Goal: Find specific page/section: Find specific page/section

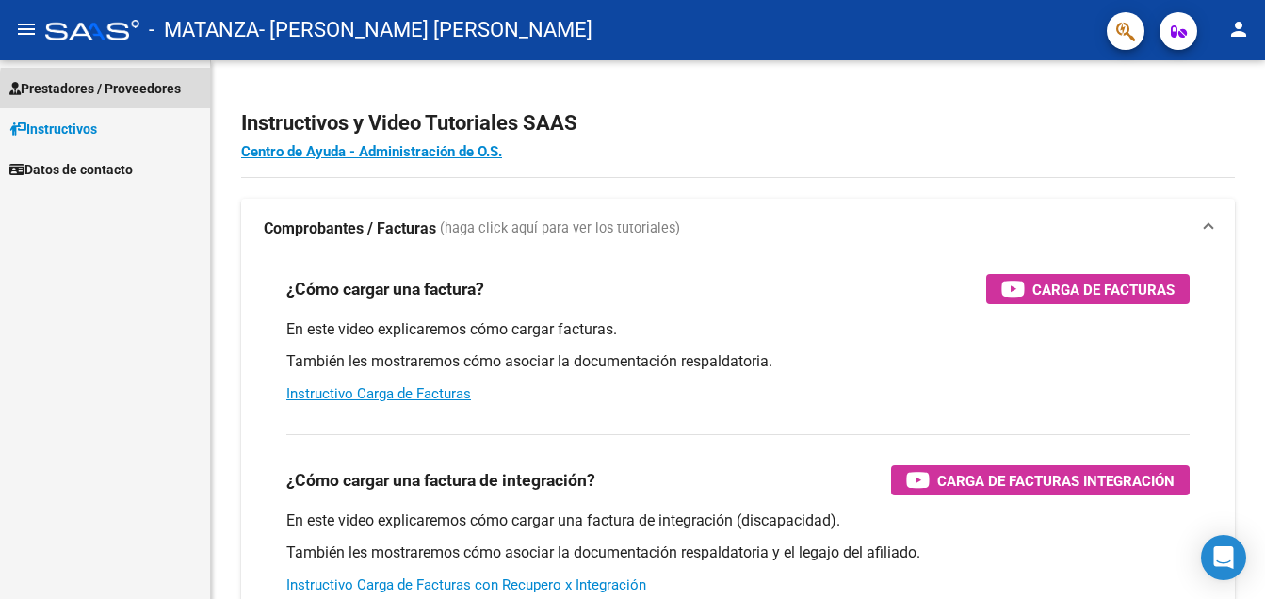
click at [136, 93] on span "Prestadores / Proveedores" at bounding box center [94, 88] width 171 height 21
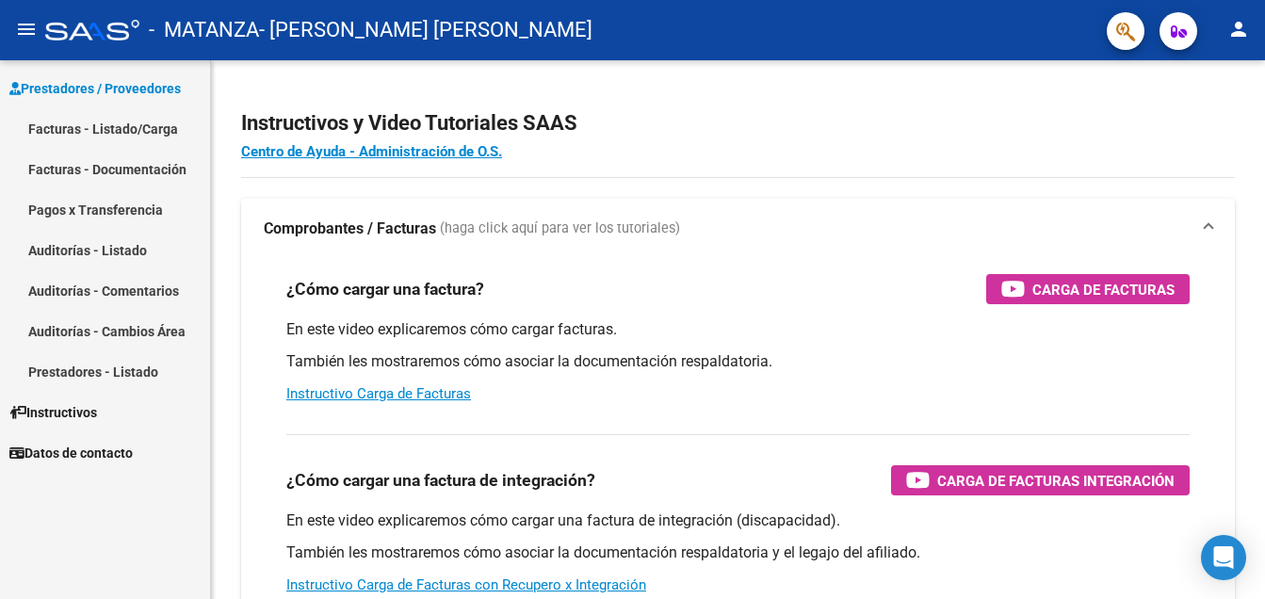
click at [104, 125] on link "Facturas - Listado/Carga" at bounding box center [105, 128] width 210 height 40
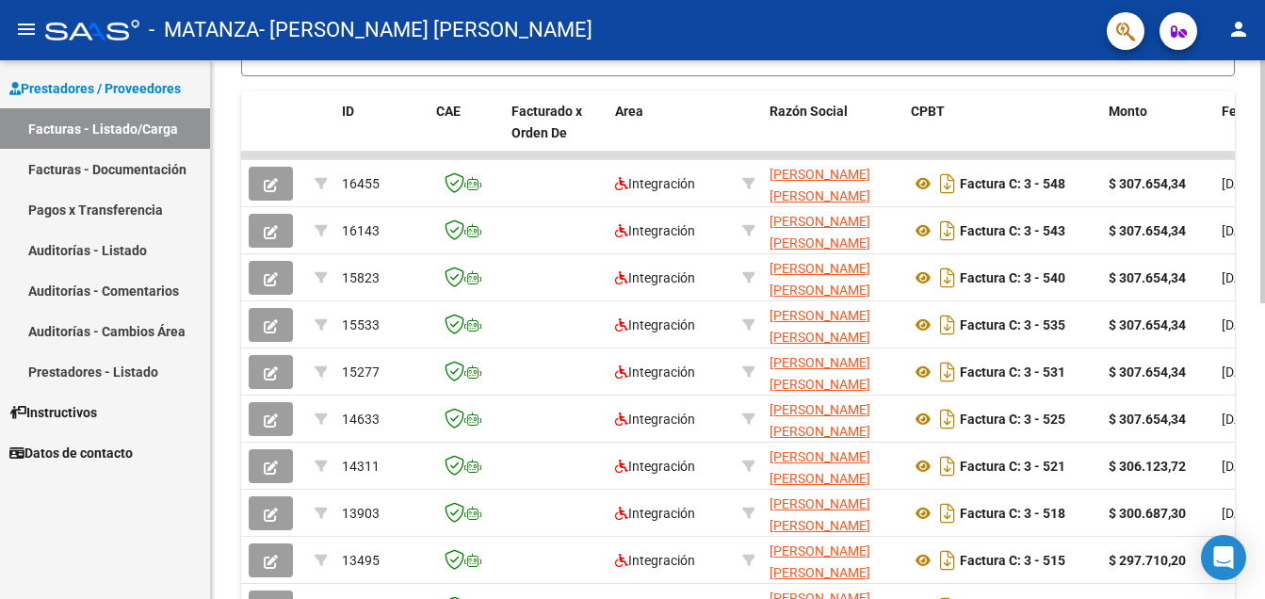
click at [1264, 501] on html "menu - MATANZA - [PERSON_NAME] [PERSON_NAME] person Prestadores / Proveedores F…" at bounding box center [632, 299] width 1265 height 599
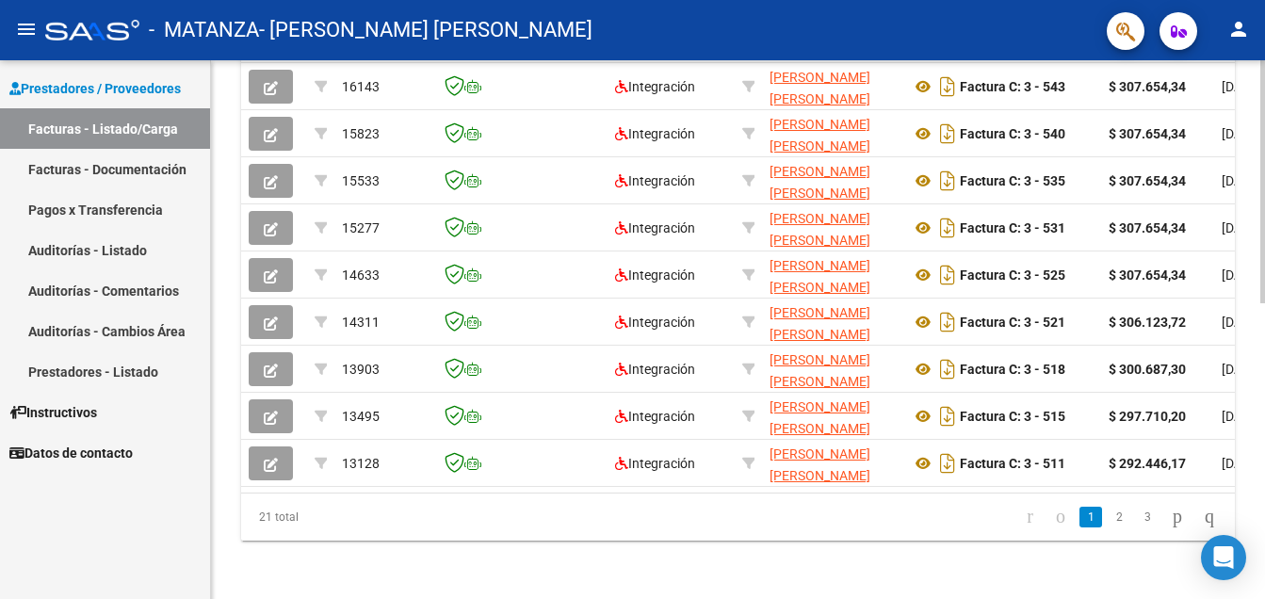
scroll to position [656, 0]
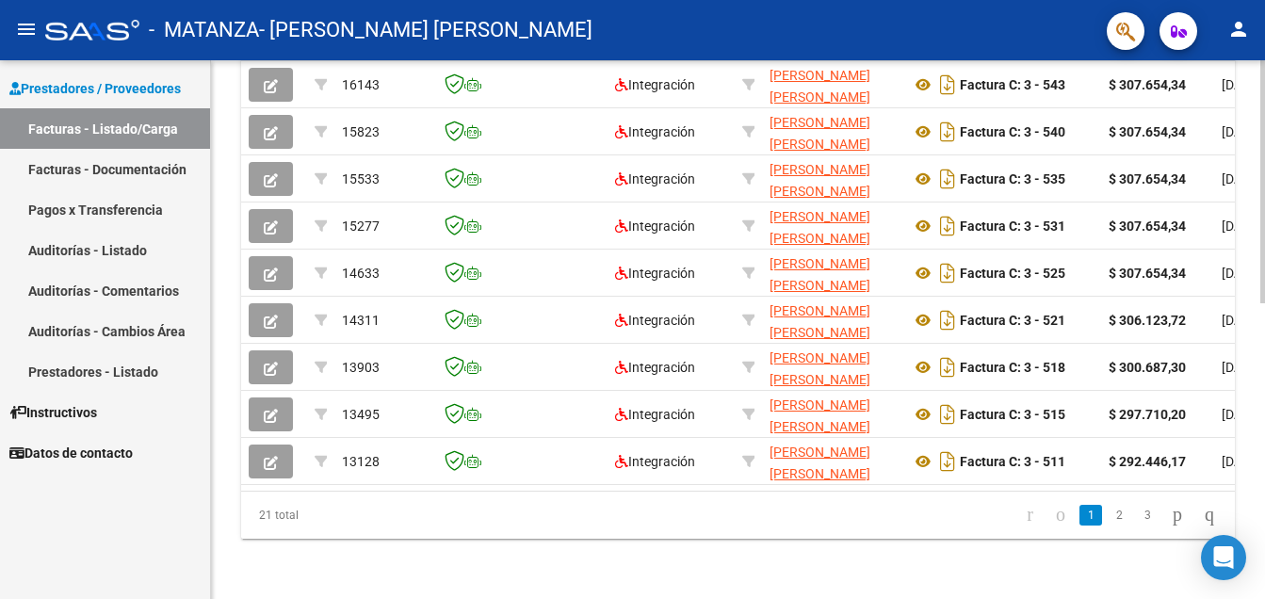
click at [1264, 396] on html "menu - MATANZA - [PERSON_NAME] [PERSON_NAME] person Prestadores / Proveedores F…" at bounding box center [632, 299] width 1265 height 599
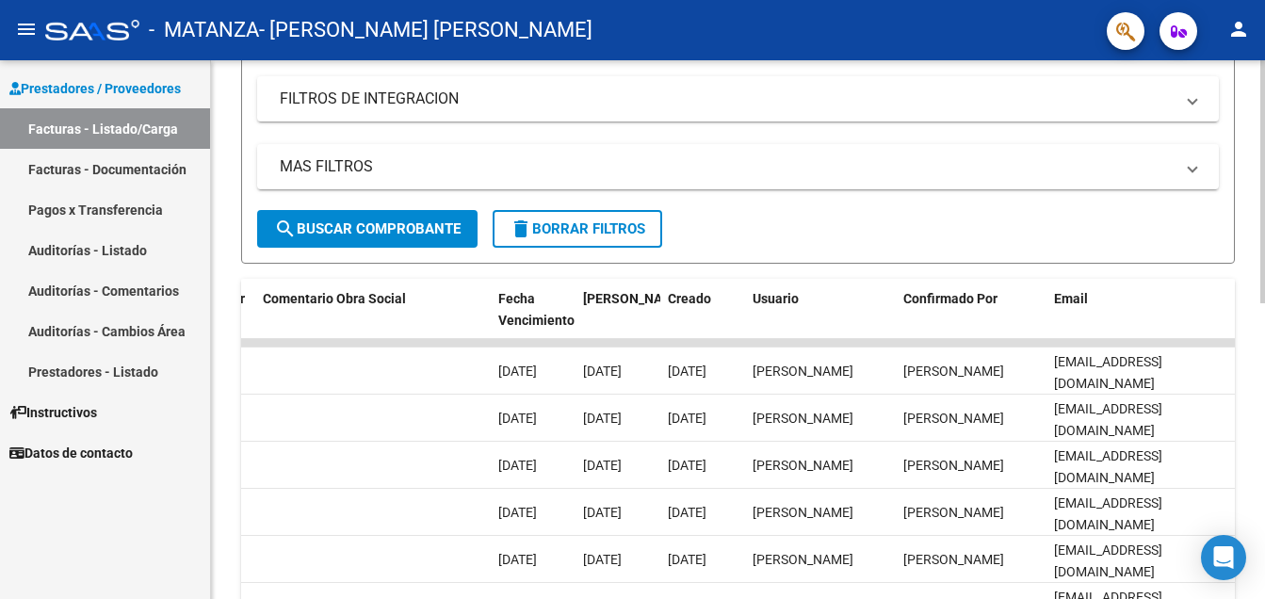
scroll to position [311, 0]
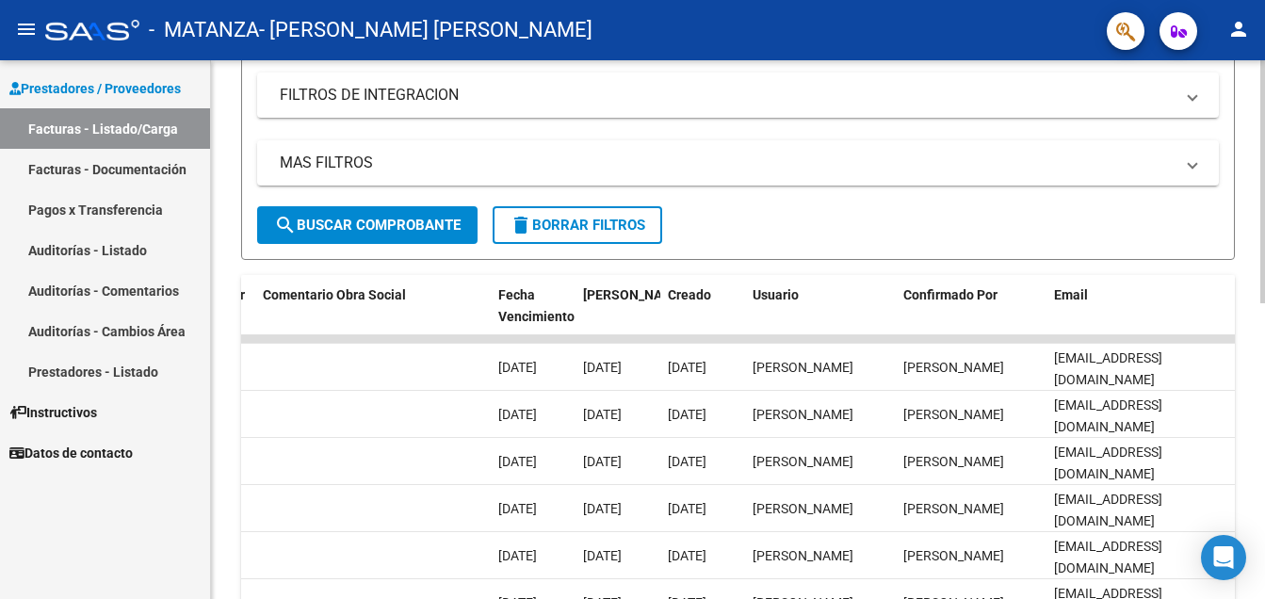
click at [1264, 313] on html "menu - MATANZA - [PERSON_NAME] [PERSON_NAME] person Prestadores / Proveedores F…" at bounding box center [632, 299] width 1265 height 599
click at [105, 173] on link "Facturas - Documentación" at bounding box center [105, 169] width 210 height 40
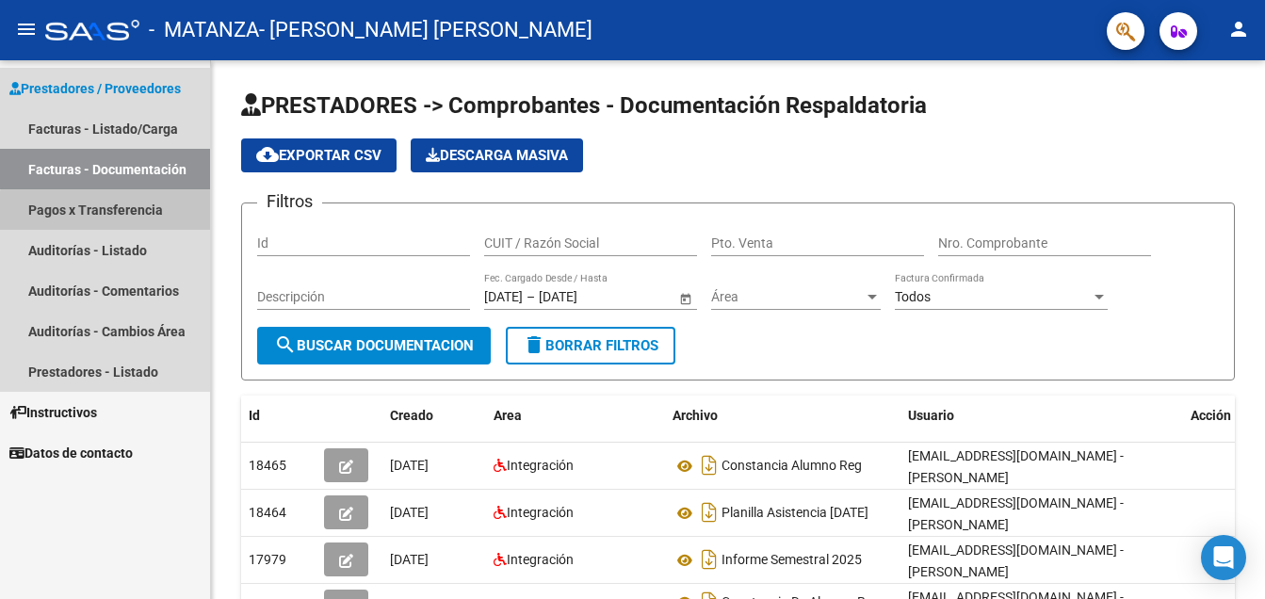
click at [123, 213] on link "Pagos x Transferencia" at bounding box center [105, 209] width 210 height 40
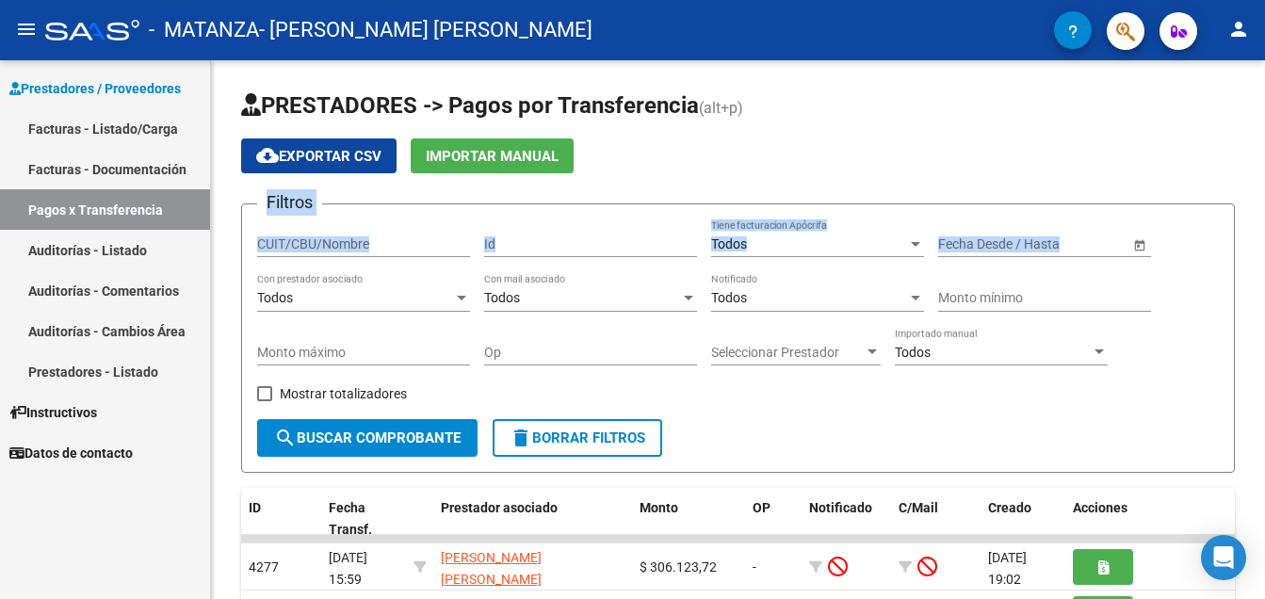
drag, startPoint x: 1258, startPoint y: 146, endPoint x: 1267, endPoint y: 245, distance: 99.2
click at [1264, 245] on html "menu - MATANZA - [PERSON_NAME] [PERSON_NAME] person Prestadores / Proveedores F…" at bounding box center [632, 299] width 1265 height 599
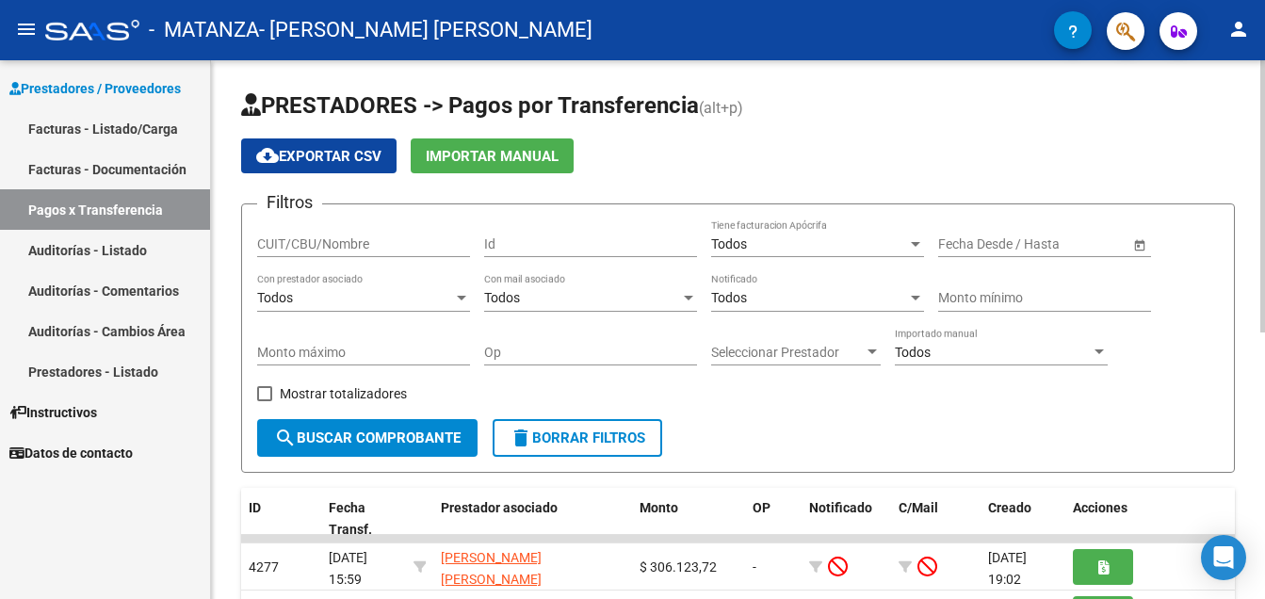
click at [1264, 135] on html "menu - MATANZA - [PERSON_NAME] [PERSON_NAME] person Prestadores / Proveedores F…" at bounding box center [632, 299] width 1265 height 599
